Goal: Find specific page/section: Find specific page/section

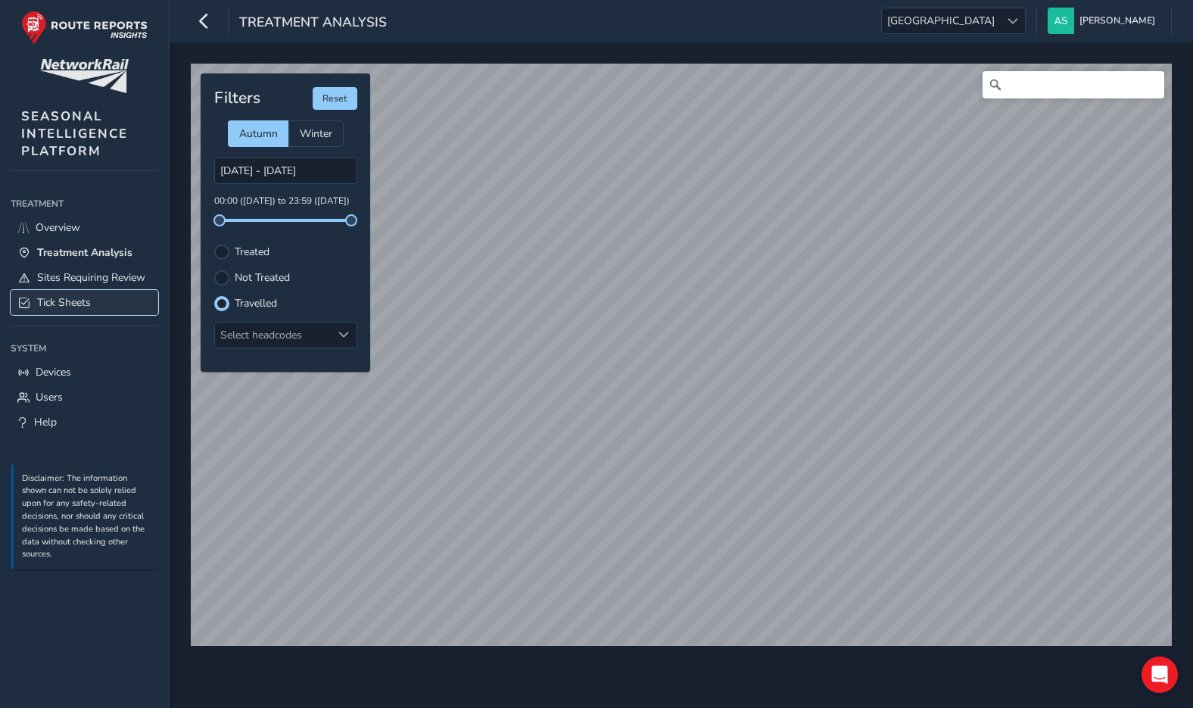
click at [110, 296] on link "Tick Sheets" at bounding box center [85, 302] width 148 height 25
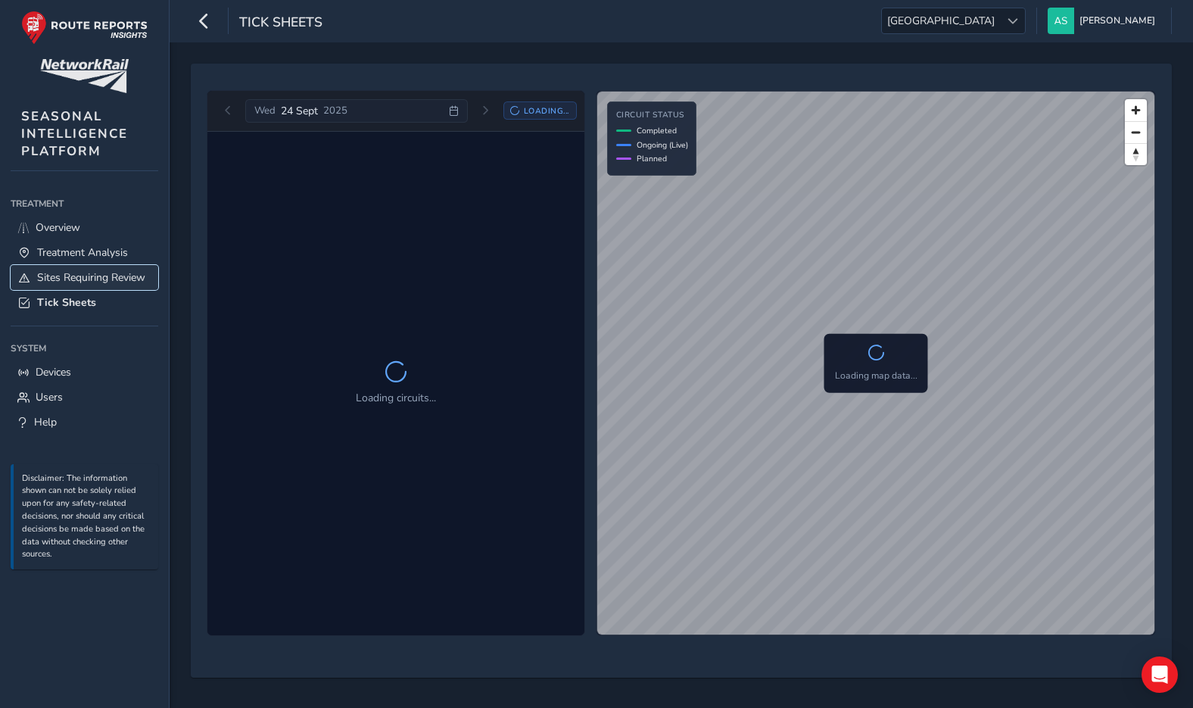
click at [104, 278] on span "Sites Requiring Review" at bounding box center [91, 277] width 108 height 14
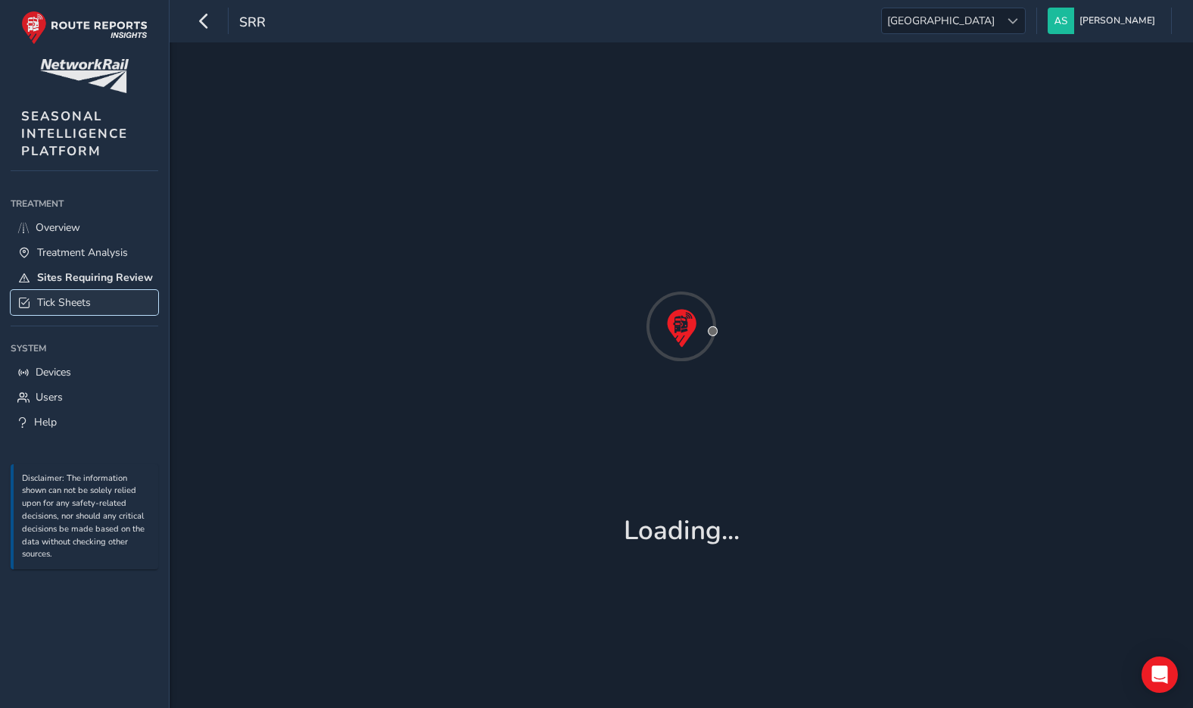
click at [101, 296] on link "Tick Sheets" at bounding box center [85, 302] width 148 height 25
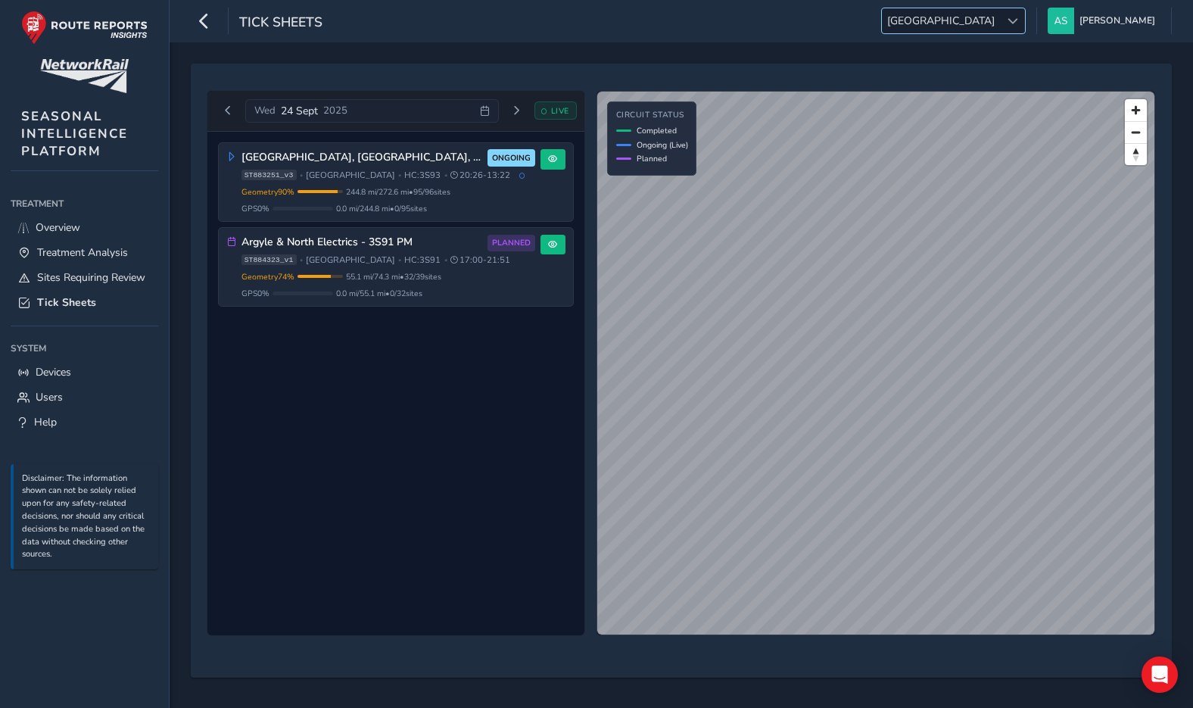
click at [1025, 21] on div at bounding box center [1012, 20] width 25 height 25
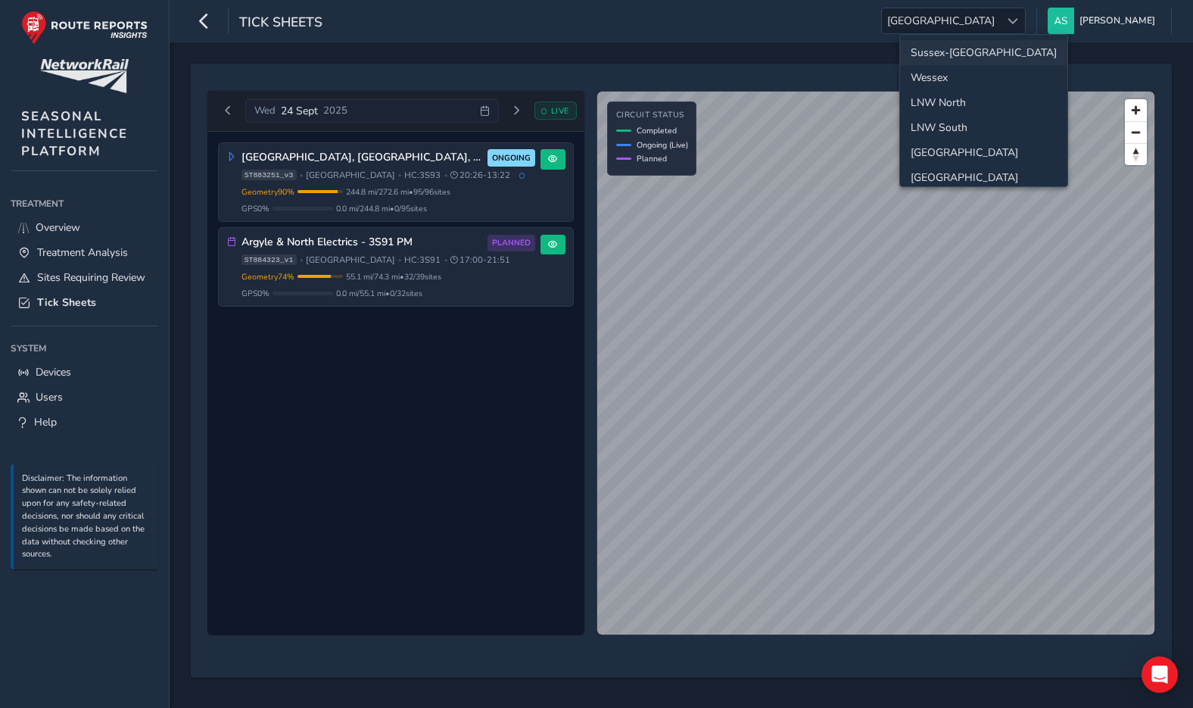
click at [981, 53] on li "Sussex-[GEOGRAPHIC_DATA]" at bounding box center [983, 52] width 167 height 25
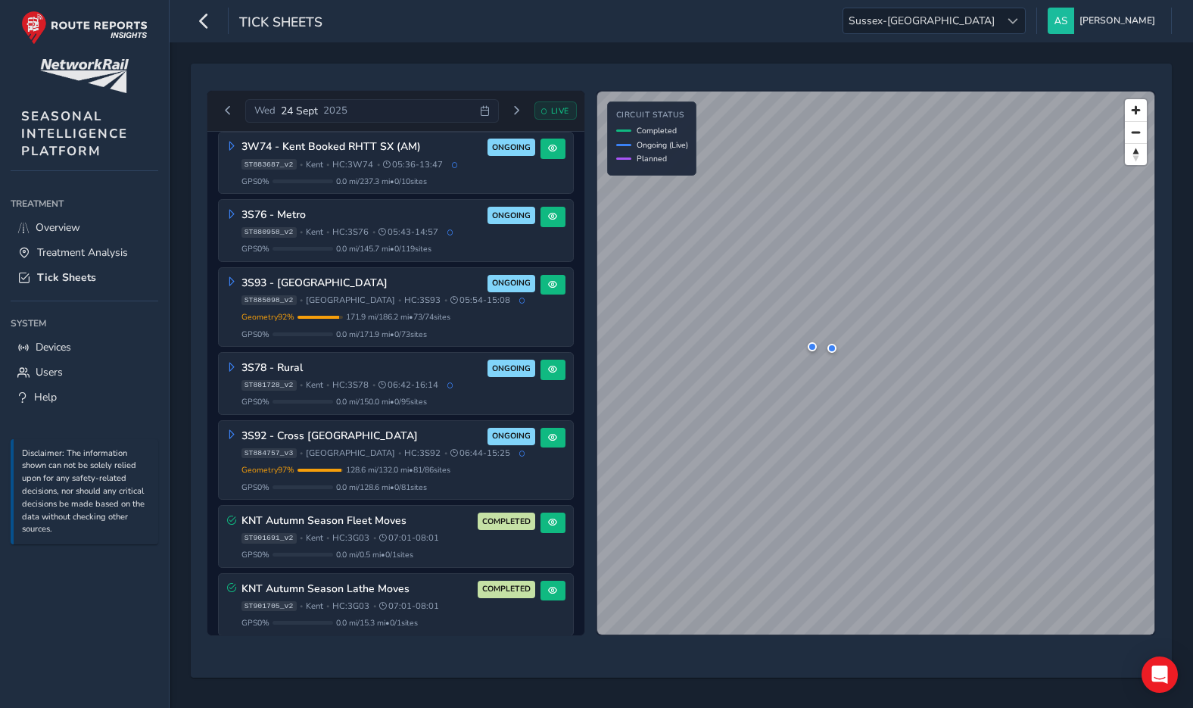
scroll to position [571, 0]
